Goal: Task Accomplishment & Management: Use online tool/utility

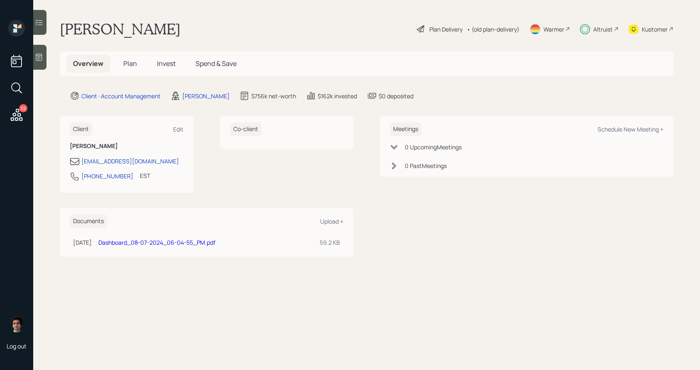
click at [441, 27] on div "Plan Delivery" at bounding box center [445, 29] width 33 height 9
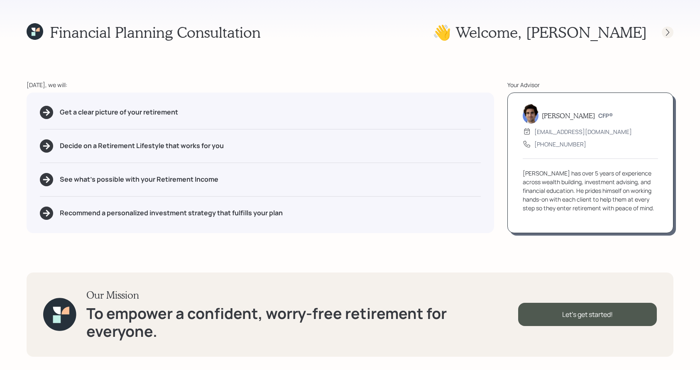
click at [666, 37] on div at bounding box center [668, 33] width 12 height 12
